Goal: Information Seeking & Learning: Compare options

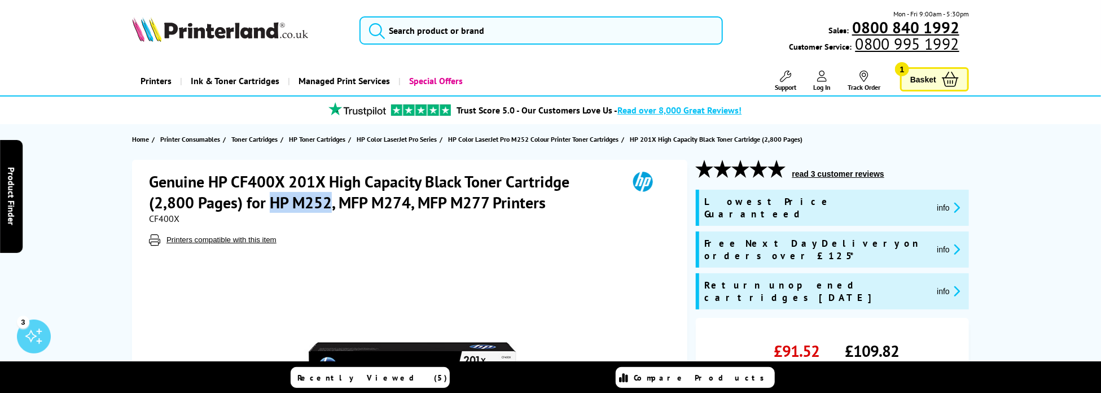
drag, startPoint x: 331, startPoint y: 201, endPoint x: 280, endPoint y: 201, distance: 50.8
click at [273, 204] on h1 "Genuine HP CF400X 201X High Capacity Black Toner Cartridge (2,800 Pages) for HP…" at bounding box center [383, 192] width 468 height 42
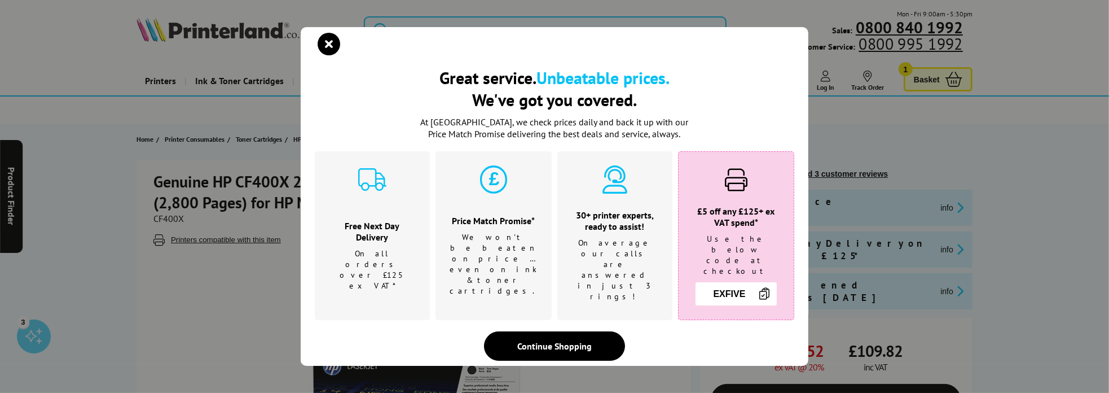
drag, startPoint x: 280, startPoint y: 201, endPoint x: 249, endPoint y: 338, distance: 140.0
click at [249, 338] on div "Great service. Unbeatable prices. We've got you covered. Great service. Unbeata…" at bounding box center [554, 196] width 1109 height 393
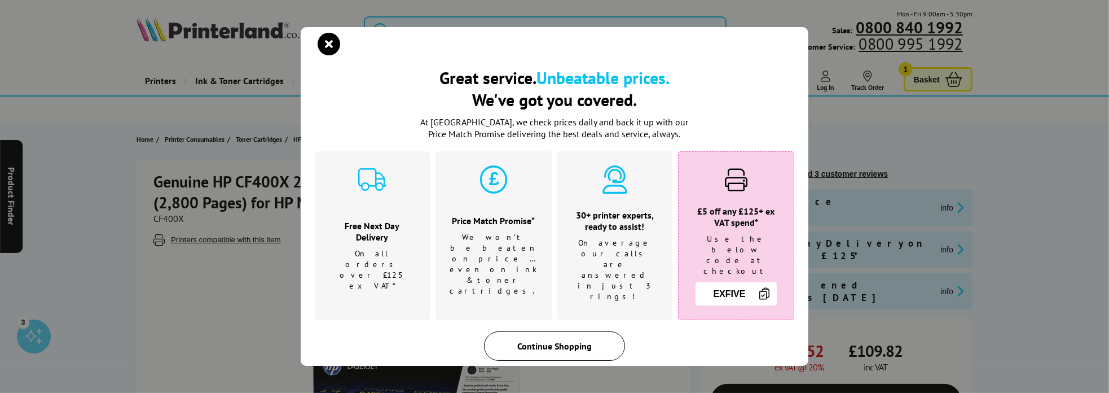
click at [576, 331] on div "Continue Shopping" at bounding box center [554, 345] width 141 height 29
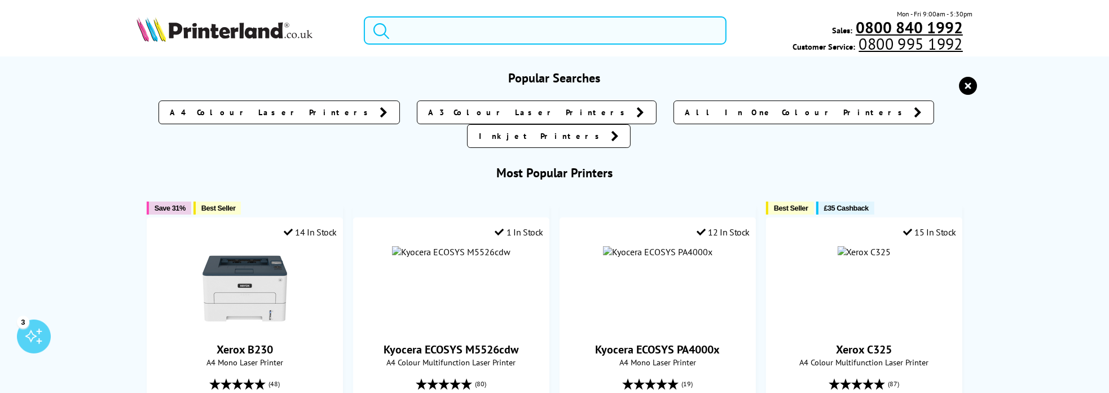
click at [420, 27] on input "search" at bounding box center [545, 30] width 363 height 28
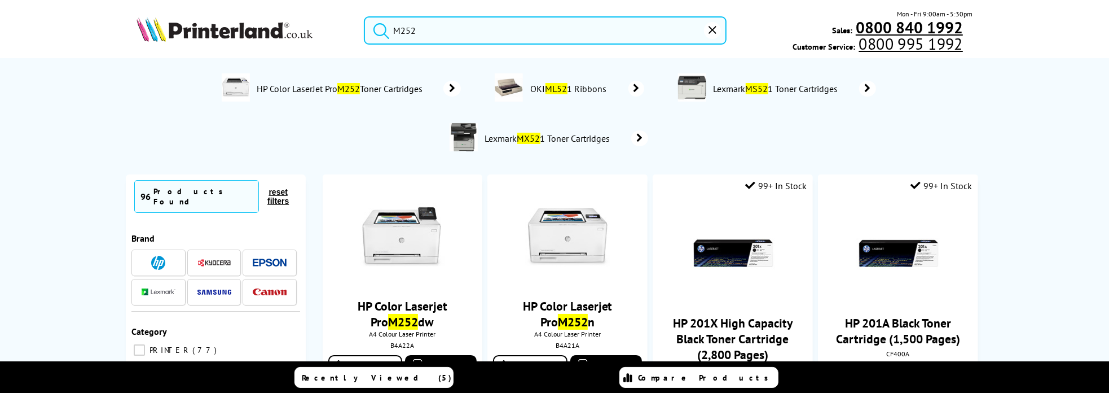
type input "M252"
click at [365, 16] on button "submit" at bounding box center [379, 28] width 28 height 25
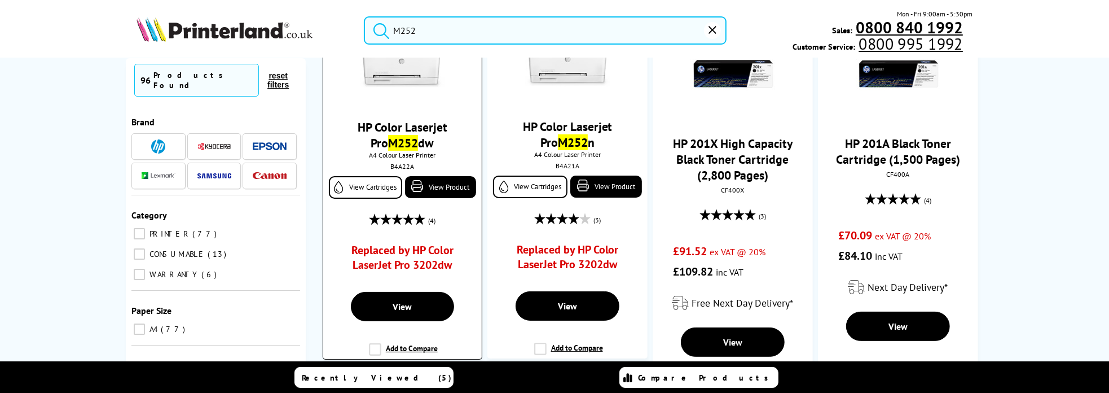
scroll to position [226, 0]
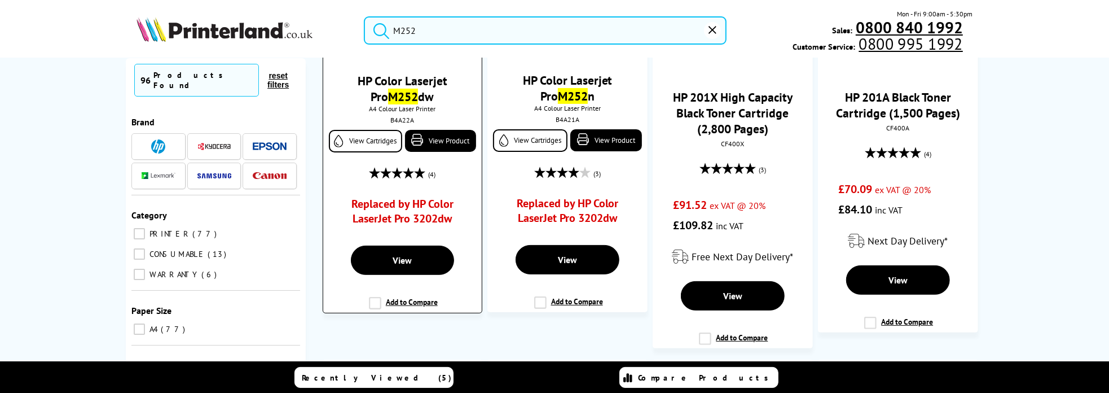
click at [401, 204] on link "Replaced by HP Color LaserJet Pro 3202dw" at bounding box center [403, 213] width 118 height 35
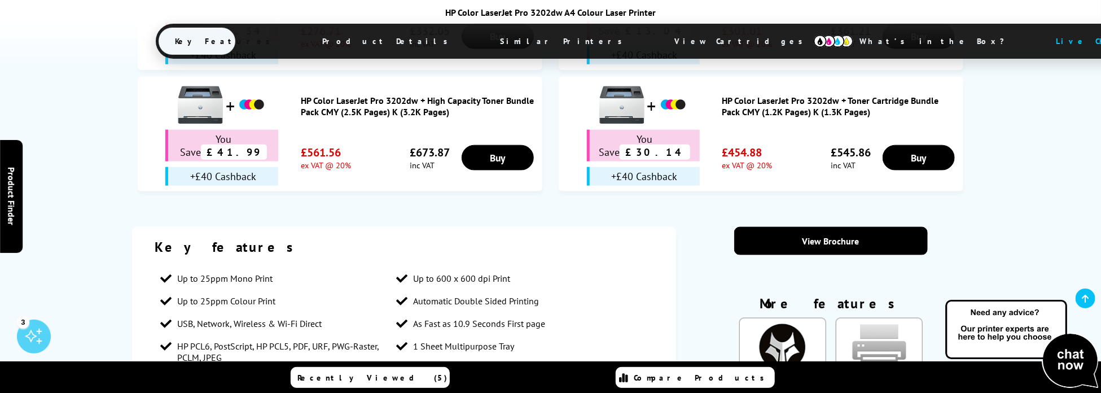
scroll to position [621, 0]
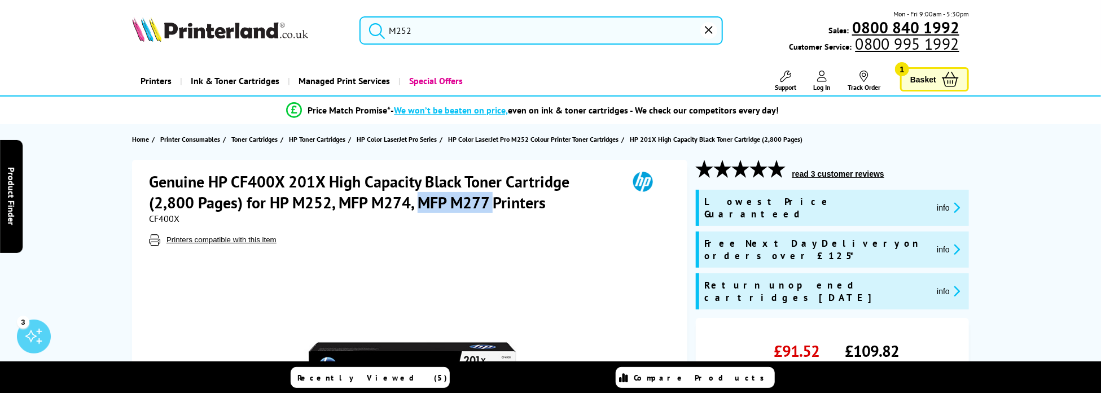
drag, startPoint x: 493, startPoint y: 198, endPoint x: 428, endPoint y: 201, distance: 64.4
click at [422, 203] on h1 "Genuine HP CF400X 201X High Capacity Black Toner Cartridge (2,800 Pages) for HP…" at bounding box center [383, 192] width 468 height 42
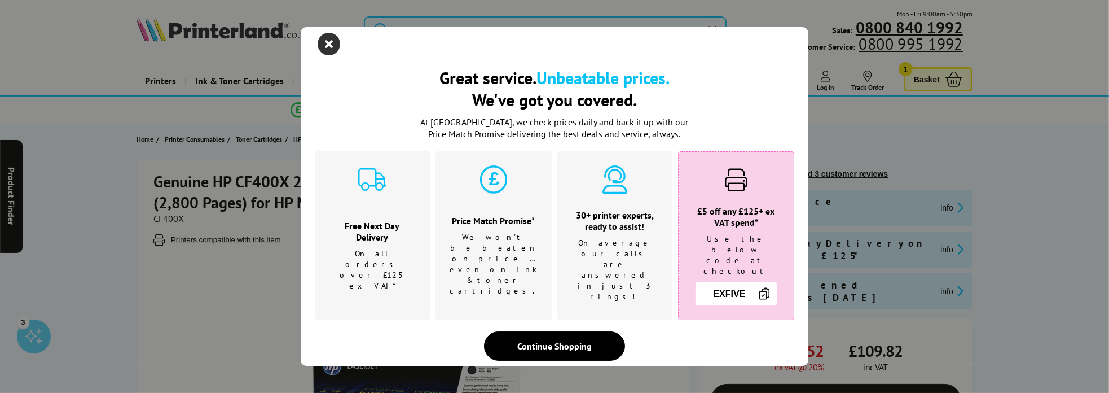
click at [332, 48] on icon "close modal" at bounding box center [329, 44] width 23 height 23
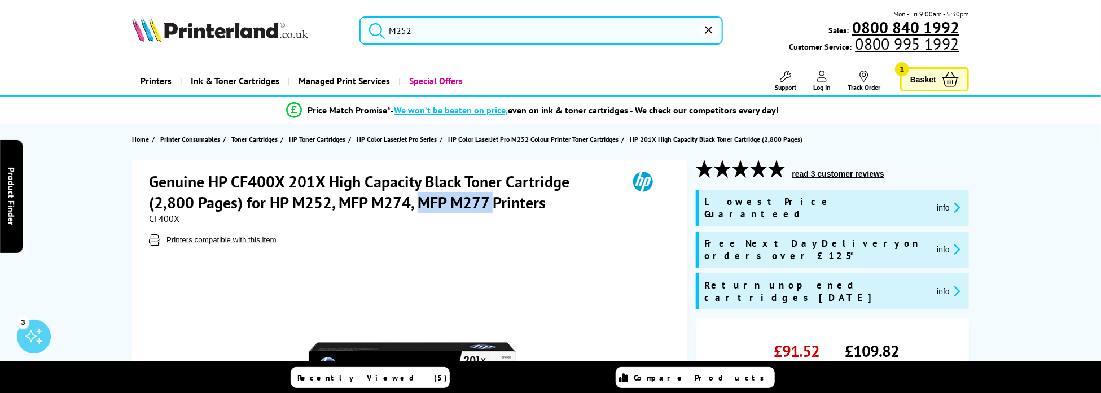
copy h1 "MFP M277"
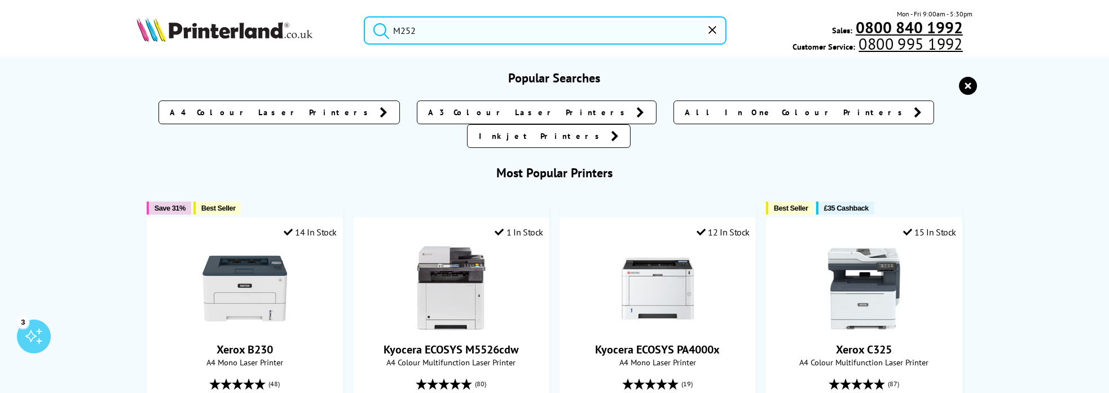
drag, startPoint x: 444, startPoint y: 35, endPoint x: 387, endPoint y: 33, distance: 57.0
click at [387, 33] on form "M252" at bounding box center [545, 30] width 363 height 28
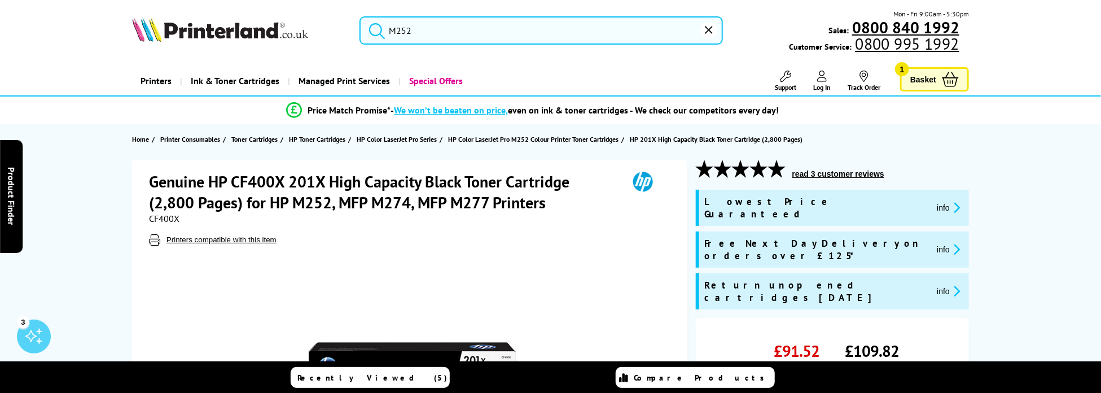
paste input "FP M277"
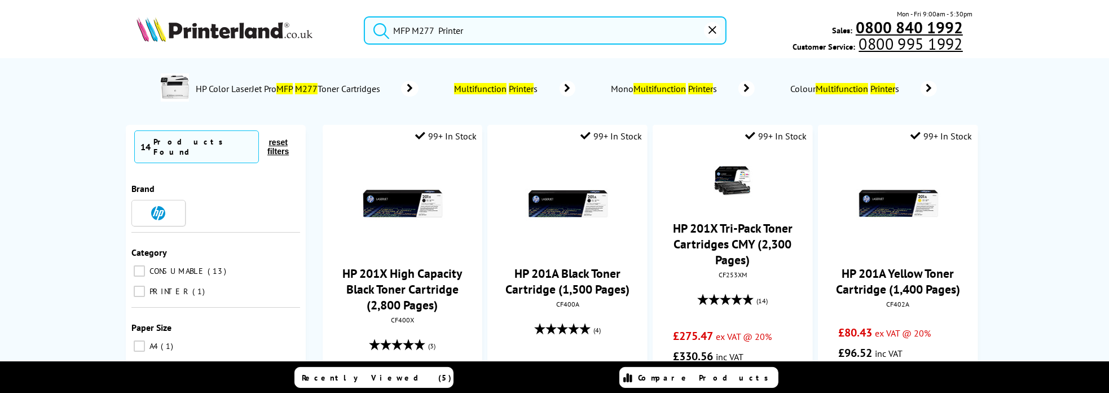
click at [365, 16] on button "submit" at bounding box center [379, 28] width 28 height 25
click at [482, 30] on input "MFP M277 Printer" at bounding box center [545, 30] width 363 height 28
click at [384, 32] on icon "submit" at bounding box center [381, 30] width 17 height 17
click at [497, 33] on input "MFP M277 Printer" at bounding box center [545, 30] width 363 height 28
click at [379, 34] on icon "submit" at bounding box center [382, 31] width 16 height 16
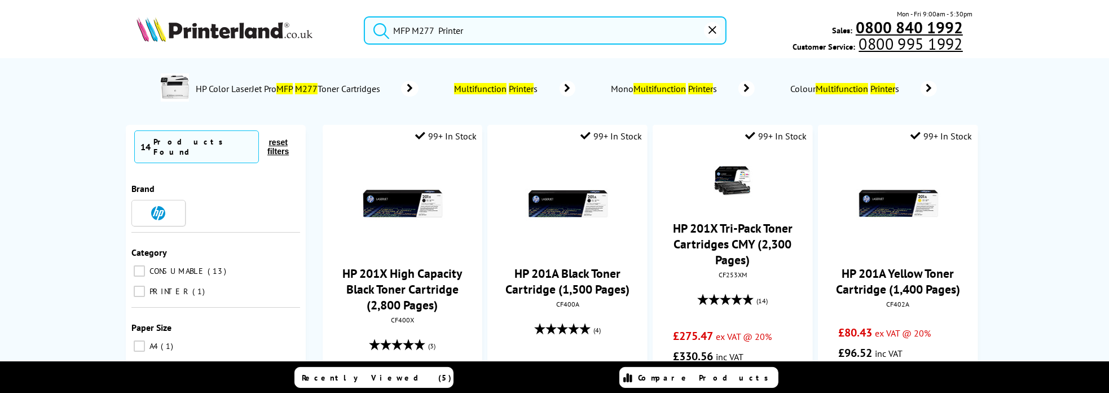
click at [495, 26] on input "MFP M277 Printer" at bounding box center [545, 30] width 363 height 28
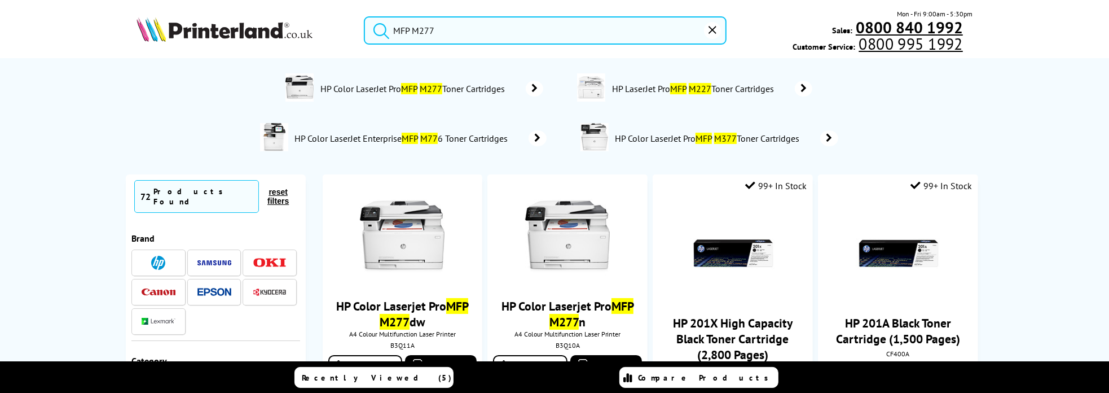
click at [365, 16] on button "submit" at bounding box center [379, 28] width 28 height 25
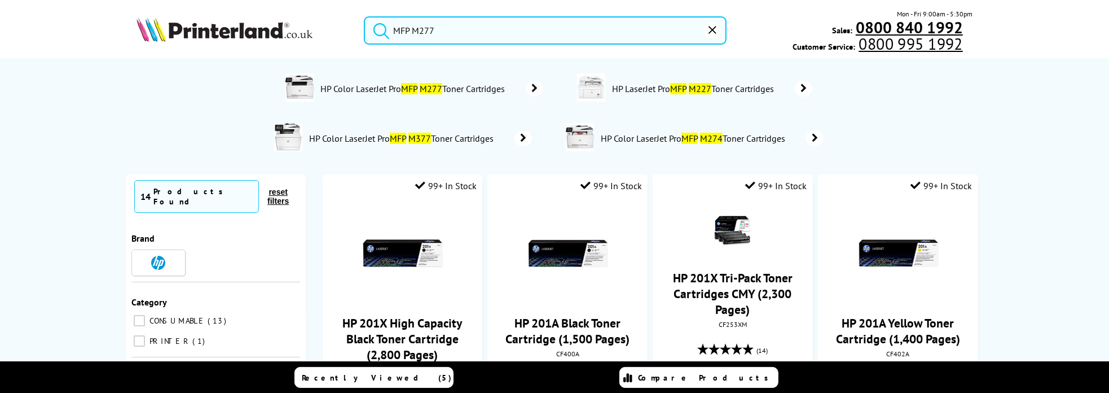
click at [431, 34] on input "MFP M277" at bounding box center [545, 30] width 363 height 28
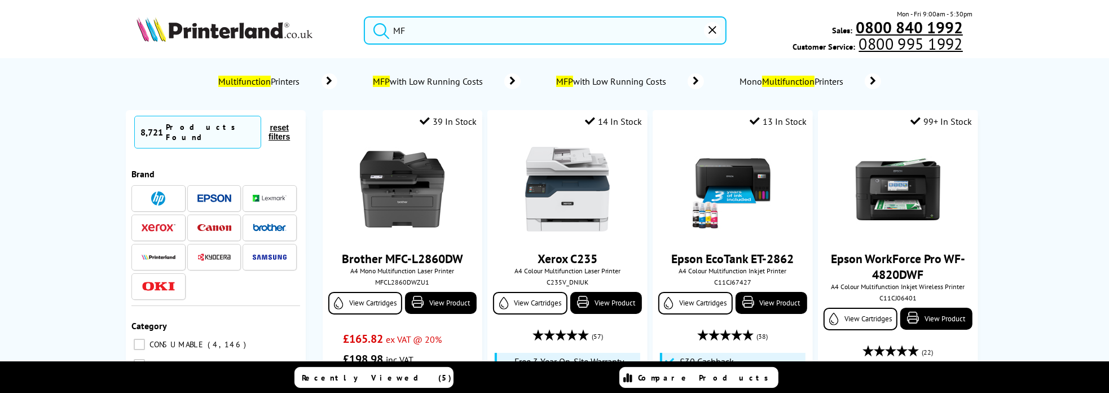
type input "M"
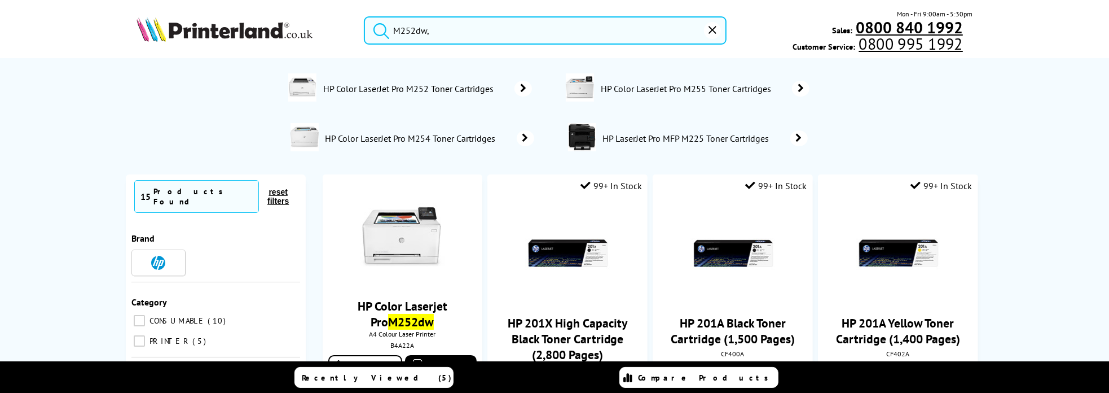
click at [365, 16] on button "submit" at bounding box center [379, 28] width 28 height 25
click at [481, 27] on input "M252dw," at bounding box center [545, 30] width 363 height 28
type input "M252dw"
click at [365, 16] on button "submit" at bounding box center [379, 28] width 28 height 25
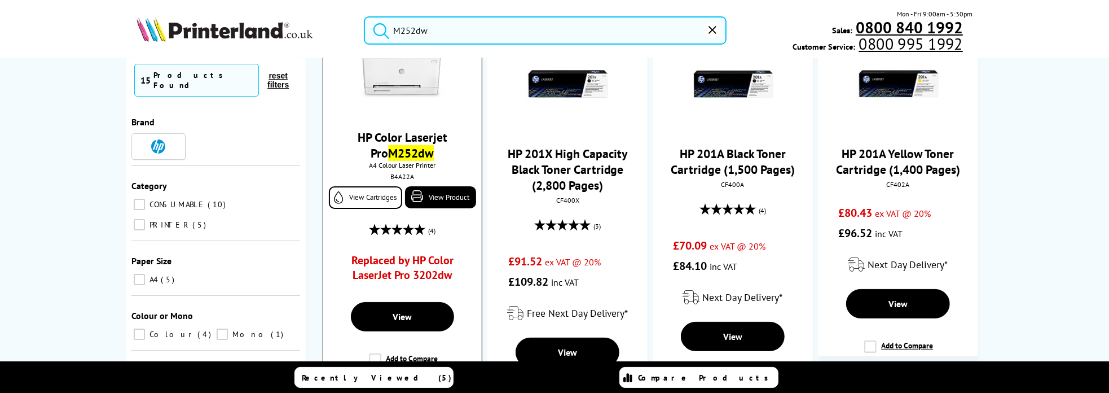
click at [408, 258] on link "Replaced by HP Color LaserJet Pro 3202dw" at bounding box center [403, 270] width 118 height 35
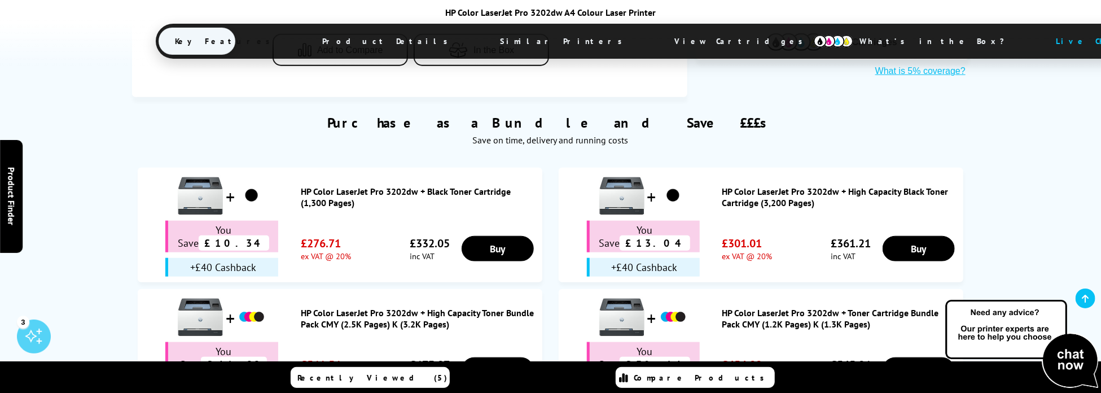
scroll to position [621, 0]
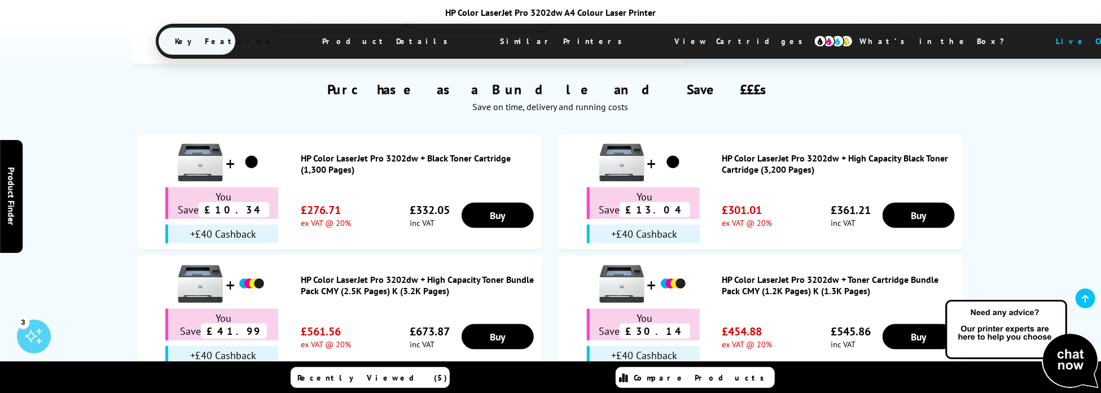
click at [337, 274] on link "HP Color LaserJet Pro 3202dw + High Capacity Toner Bundle Pack CMY (2.5K Pages)…" at bounding box center [419, 285] width 236 height 23
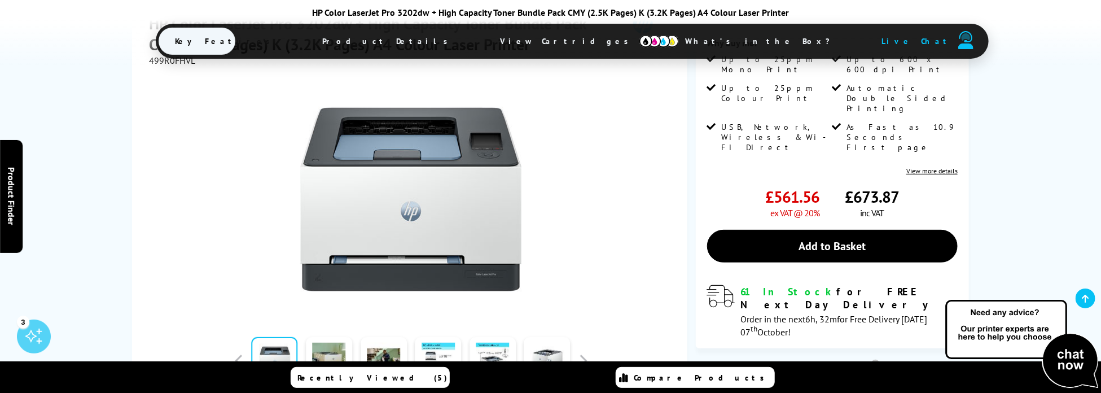
scroll to position [226, 0]
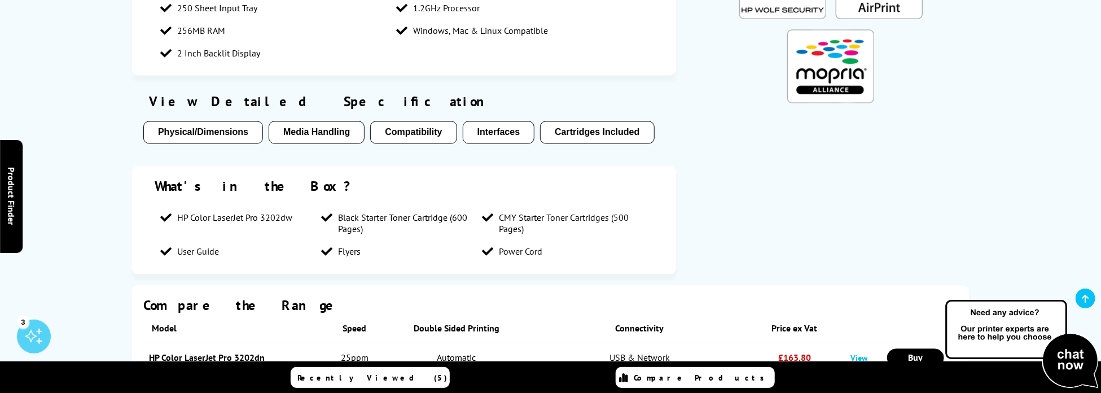
scroll to position [1184, 0]
